Goal: Task Accomplishment & Management: Complete application form

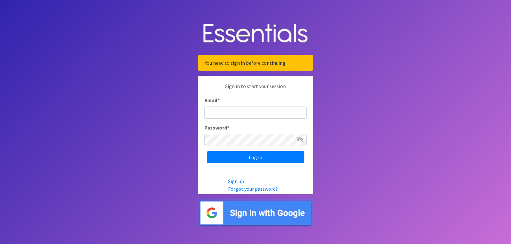
click at [217, 113] on input "Email *" at bounding box center [256, 113] width 102 height 12
type input "Annika.Cox@indy.gov"
click at [301, 138] on icon at bounding box center [300, 139] width 6 height 5
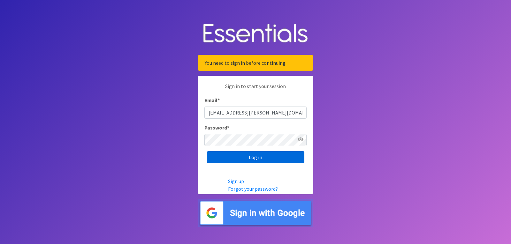
click at [222, 157] on input "Log in" at bounding box center [255, 157] width 97 height 12
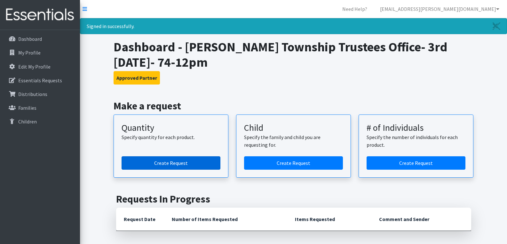
click at [169, 161] on link "Create Request" at bounding box center [170, 163] width 99 height 13
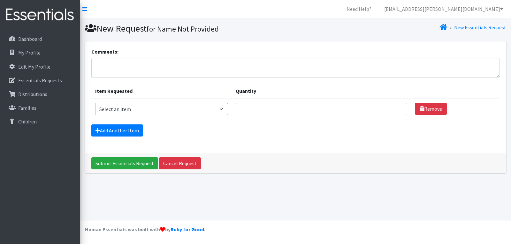
click at [148, 109] on select "Select an item Kids (Newborn) Kids (Size 1) Kids (Size 2) Kids (Size 3) Kids (S…" at bounding box center [161, 109] width 133 height 12
select select "3400"
click at [95, 103] on select "Select an item Kids (Newborn) Kids (Size 1) Kids (Size 2) Kids (Size 3) Kids (S…" at bounding box center [161, 109] width 133 height 12
click at [396, 107] on input "1" at bounding box center [322, 109] width 172 height 12
click at [396, 107] on input "2" at bounding box center [322, 109] width 172 height 12
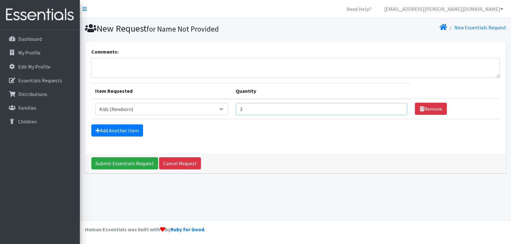
click at [396, 107] on input "3" at bounding box center [322, 109] width 172 height 12
click at [396, 107] on input "4" at bounding box center [322, 109] width 172 height 12
click at [396, 107] on input "5" at bounding box center [322, 109] width 172 height 12
click at [396, 107] on input "6" at bounding box center [322, 109] width 172 height 12
click at [396, 107] on input "7" at bounding box center [322, 109] width 172 height 12
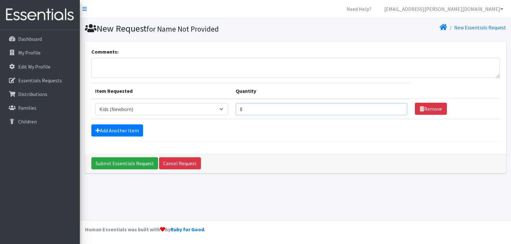
click at [396, 107] on input "8" at bounding box center [322, 109] width 172 height 12
click at [396, 107] on input "9" at bounding box center [322, 109] width 172 height 12
click at [396, 107] on input "10" at bounding box center [322, 109] width 172 height 12
click at [396, 107] on input "11" at bounding box center [322, 109] width 172 height 12
click at [396, 107] on input "12" at bounding box center [322, 109] width 172 height 12
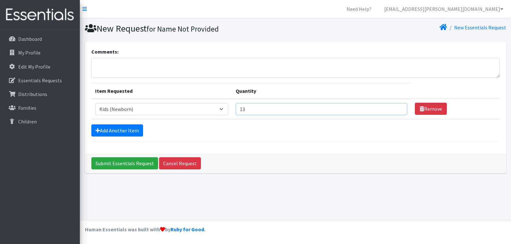
click at [396, 107] on input "13" at bounding box center [322, 109] width 172 height 12
click at [396, 107] on input "14" at bounding box center [322, 109] width 172 height 12
type input "15"
click at [396, 107] on input "15" at bounding box center [322, 109] width 172 height 12
click at [120, 129] on link "Add Another Item" at bounding box center [117, 131] width 52 height 12
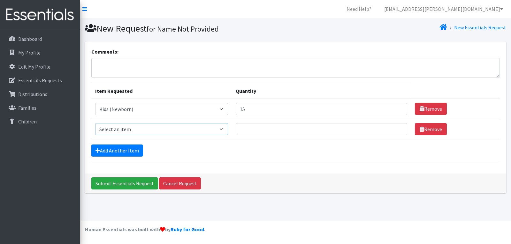
click at [146, 130] on select "Select an item Kids (Newborn) Kids (Size 1) Kids (Size 2) Kids (Size 3) Kids (S…" at bounding box center [161, 129] width 133 height 12
select select "3394"
click at [95, 123] on select "Select an item Kids (Newborn) Kids (Size 1) Kids (Size 2) Kids (Size 3) Kids (S…" at bounding box center [161, 129] width 133 height 12
click at [396, 128] on input "1" at bounding box center [322, 129] width 172 height 12
click at [396, 128] on input "2" at bounding box center [322, 129] width 172 height 12
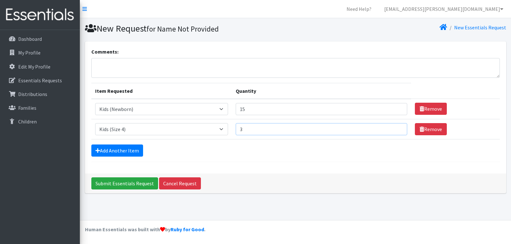
click at [396, 128] on input "3" at bounding box center [322, 129] width 172 height 12
click at [396, 128] on input "4" at bounding box center [322, 129] width 172 height 12
click at [396, 128] on input "5" at bounding box center [322, 129] width 172 height 12
click at [396, 128] on input "6" at bounding box center [322, 129] width 172 height 12
click at [396, 128] on input "7" at bounding box center [322, 129] width 172 height 12
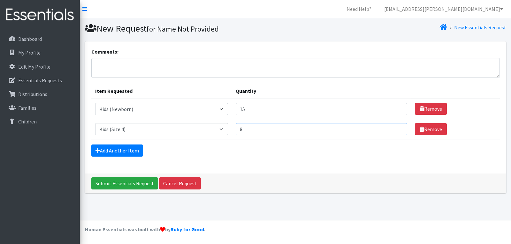
click at [396, 128] on input "8" at bounding box center [322, 129] width 172 height 12
click at [396, 128] on input "9" at bounding box center [322, 129] width 172 height 12
click at [396, 128] on input "10" at bounding box center [322, 129] width 172 height 12
click at [396, 128] on input "11" at bounding box center [322, 129] width 172 height 12
click at [396, 128] on input "12" at bounding box center [322, 129] width 172 height 12
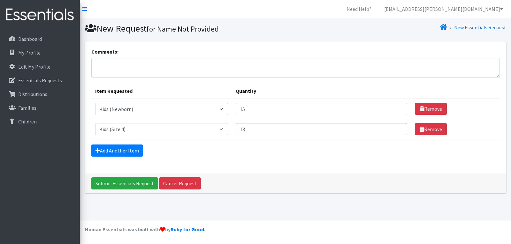
click at [396, 128] on input "13" at bounding box center [322, 129] width 172 height 12
click at [396, 128] on input "14" at bounding box center [322, 129] width 172 height 12
click at [396, 128] on input "15" at bounding box center [322, 129] width 172 height 12
click at [396, 128] on input "16" at bounding box center [322, 129] width 172 height 12
click at [396, 128] on input "17" at bounding box center [322, 129] width 172 height 12
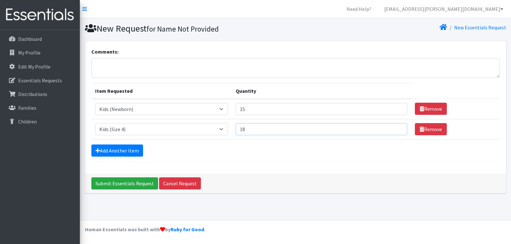
click at [396, 128] on input "18" at bounding box center [322, 129] width 172 height 12
click at [395, 131] on input "17" at bounding box center [322, 129] width 172 height 12
click at [395, 131] on input "16" at bounding box center [322, 129] width 172 height 12
type input "15"
click at [395, 131] on input "15" at bounding box center [322, 129] width 172 height 12
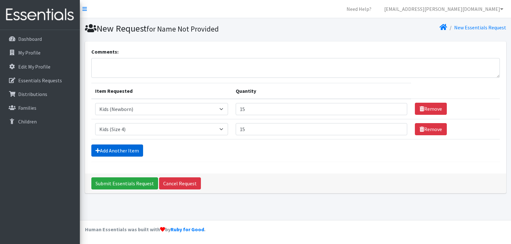
click at [127, 152] on link "Add Another Item" at bounding box center [117, 151] width 52 height 12
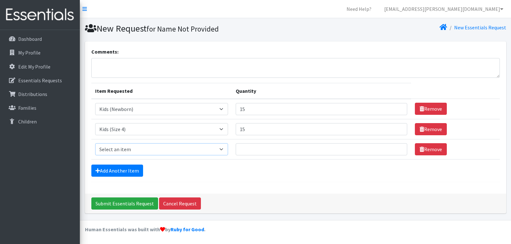
click at [160, 152] on select "Select an item Kids (Newborn) Kids (Size 1) Kids (Size 2) Kids (Size 3) Kids (S…" at bounding box center [161, 149] width 133 height 12
select select "3407"
click at [95, 143] on select "Select an item Kids (Newborn) Kids (Size 1) Kids (Size 2) Kids (Size 3) Kids (S…" at bounding box center [161, 149] width 133 height 12
click at [395, 149] on input "1" at bounding box center [322, 149] width 172 height 12
click at [395, 149] on input "2" at bounding box center [322, 149] width 172 height 12
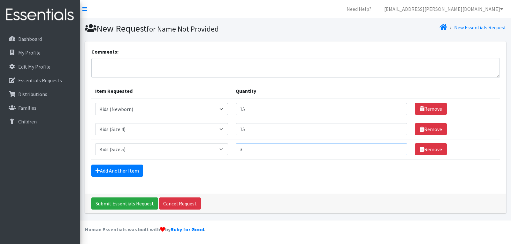
click at [395, 149] on input "3" at bounding box center [322, 149] width 172 height 12
click at [395, 149] on input "4" at bounding box center [322, 149] width 172 height 12
click at [395, 149] on input "5" at bounding box center [322, 149] width 172 height 12
click at [395, 149] on input "6" at bounding box center [322, 149] width 172 height 12
click at [395, 149] on input "7" at bounding box center [322, 149] width 172 height 12
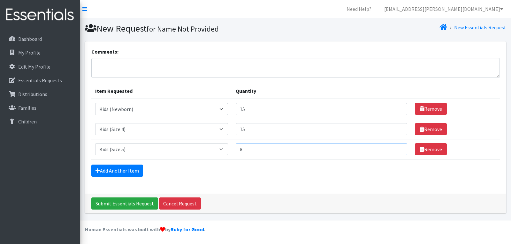
click at [395, 149] on input "8" at bounding box center [322, 149] width 172 height 12
click at [396, 151] on input "7" at bounding box center [322, 149] width 172 height 12
click at [396, 151] on input "6" at bounding box center [322, 149] width 172 height 12
type input "5"
click at [396, 151] on input "5" at bounding box center [322, 149] width 172 height 12
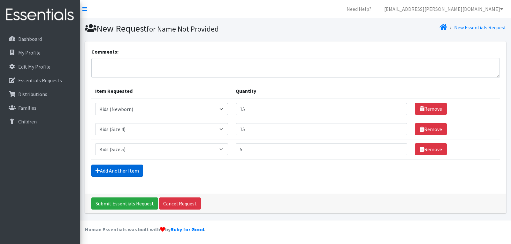
click at [123, 173] on link "Add Another Item" at bounding box center [117, 171] width 52 height 12
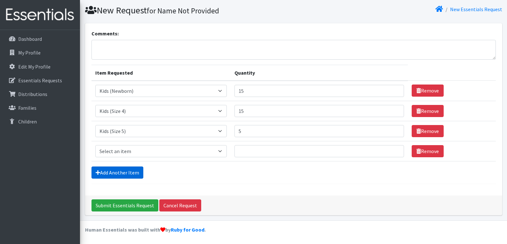
scroll to position [19, 0]
click at [150, 150] on select "Select an item Kids (Newborn) Kids (Size 1) Kids (Size 2) Kids (Size 3) Kids (S…" at bounding box center [160, 151] width 131 height 12
select select "3418"
click at [95, 145] on select "Select an item Kids (Newborn) Kids (Size 1) Kids (Size 2) Kids (Size 3) Kids (S…" at bounding box center [160, 151] width 131 height 12
click at [392, 149] on input "1" at bounding box center [319, 151] width 170 height 12
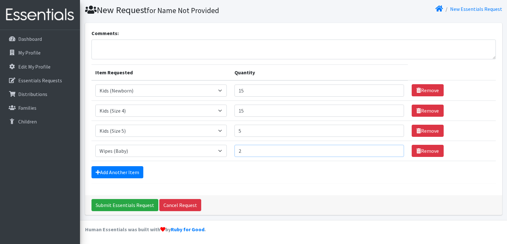
click at [392, 149] on input "2" at bounding box center [319, 151] width 170 height 12
click at [392, 149] on input "3" at bounding box center [319, 151] width 170 height 12
click at [392, 149] on input "4" at bounding box center [319, 151] width 170 height 12
click at [392, 149] on input "5" at bounding box center [319, 151] width 170 height 12
click at [392, 149] on input "6" at bounding box center [319, 151] width 170 height 12
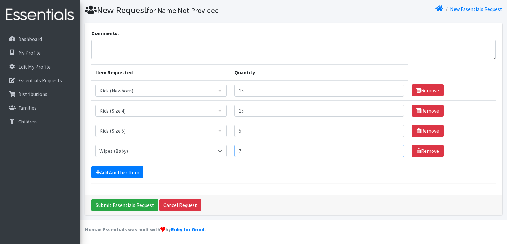
click at [392, 149] on input "7" at bounding box center [319, 151] width 170 height 12
click at [392, 149] on input "8" at bounding box center [319, 151] width 170 height 12
click at [392, 149] on input "9" at bounding box center [319, 151] width 170 height 12
click at [392, 149] on input "10" at bounding box center [319, 151] width 170 height 12
click at [392, 149] on input "11" at bounding box center [319, 151] width 170 height 12
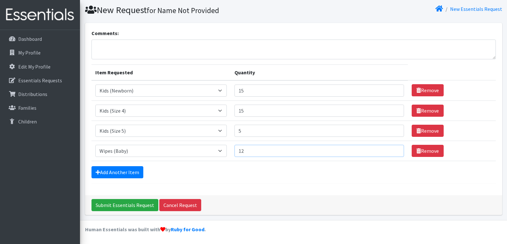
click at [392, 149] on input "12" at bounding box center [319, 151] width 170 height 12
click at [392, 149] on input "13" at bounding box center [319, 151] width 170 height 12
click at [392, 149] on input "14" at bounding box center [319, 151] width 170 height 12
type input "15"
click at [392, 149] on input "15" at bounding box center [319, 151] width 170 height 12
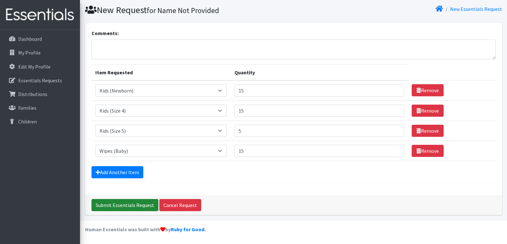
click at [114, 207] on input "Submit Essentials Request" at bounding box center [124, 205] width 67 height 12
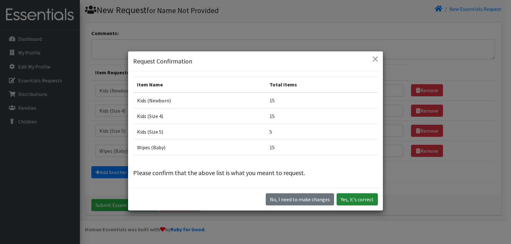
click at [356, 199] on button "Yes, it's correct" at bounding box center [357, 200] width 41 height 12
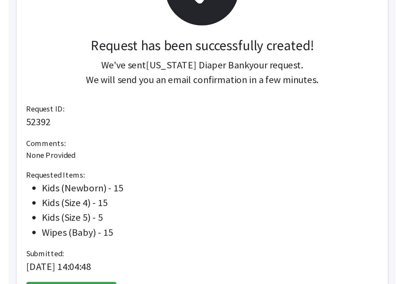
scroll to position [91, 0]
